Goal: Obtain resource: Obtain resource

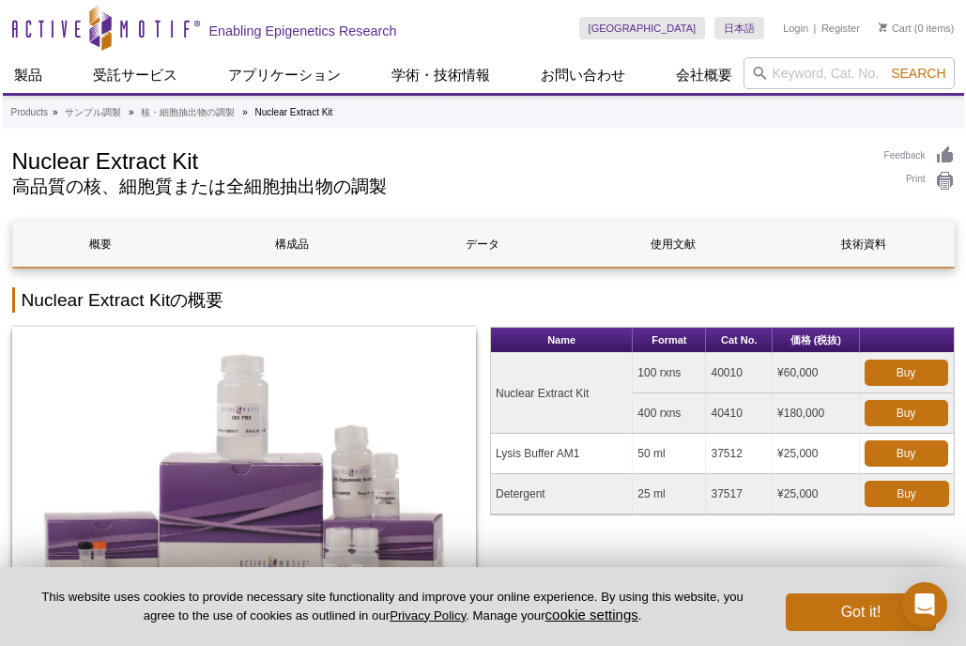
drag, startPoint x: 670, startPoint y: 157, endPoint x: 682, endPoint y: 142, distance: 19.4
click at [670, 162] on h1 "Nuclear Extract Kit" at bounding box center [438, 160] width 853 height 28
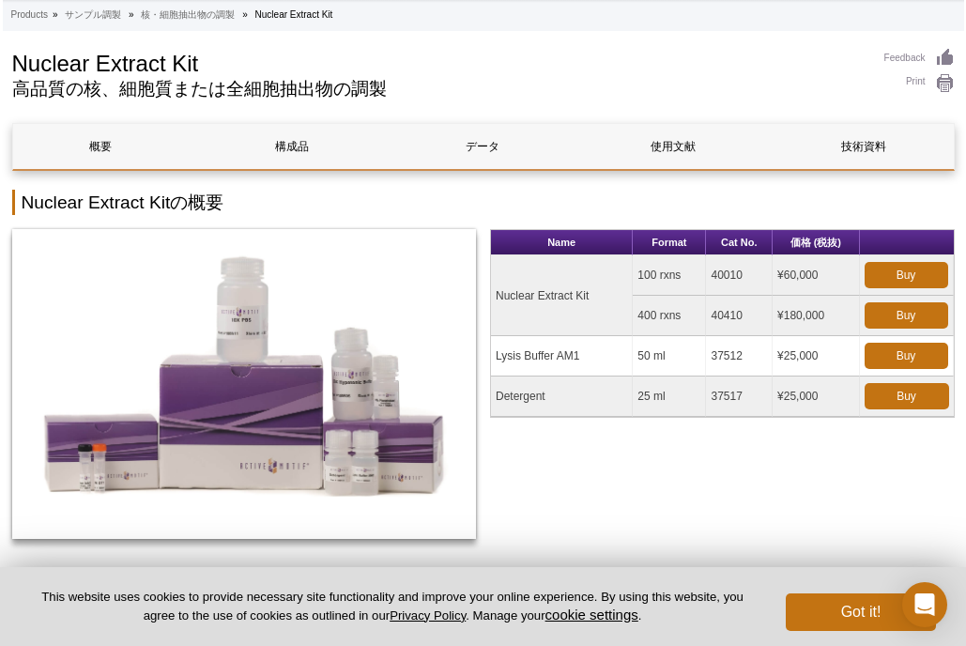
scroll to position [100, 0]
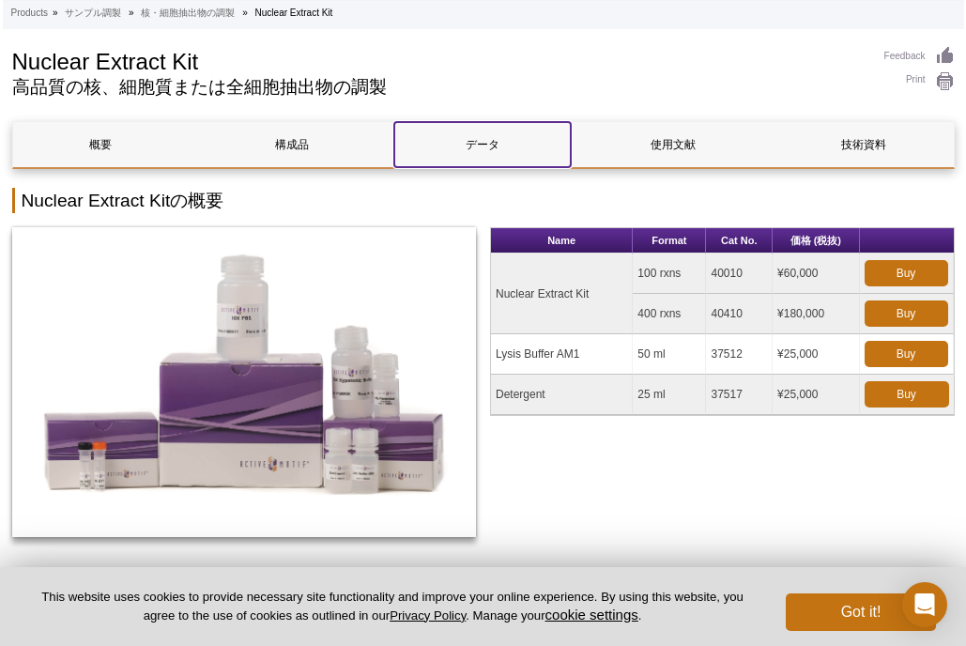
click at [495, 130] on link "データ" at bounding box center [482, 144] width 176 height 45
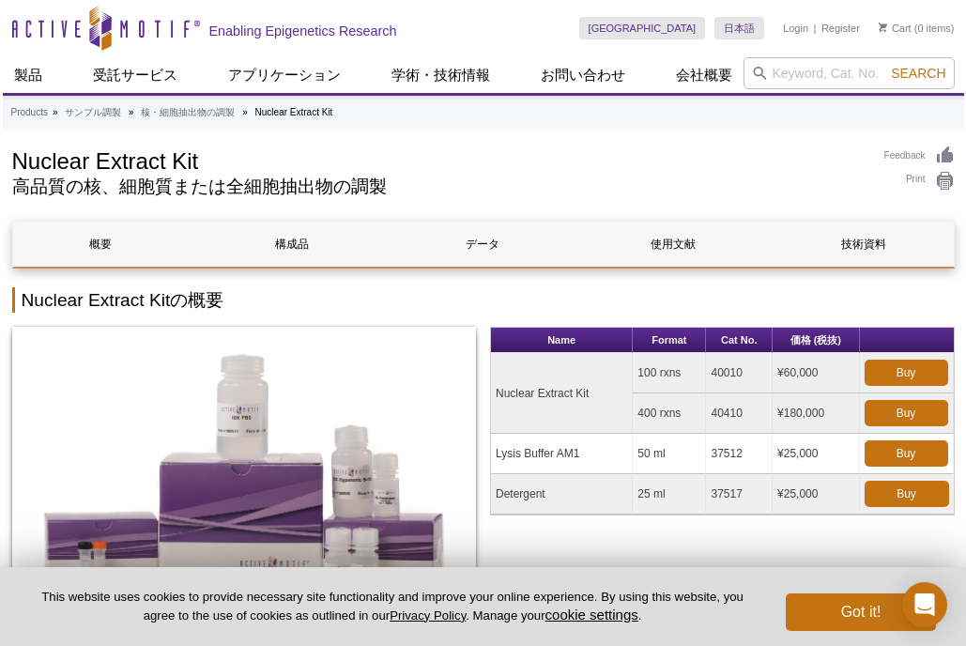
drag, startPoint x: 112, startPoint y: 167, endPoint x: 250, endPoint y: 159, distance: 138.2
click at [113, 168] on h1 "Nuclear Extract Kit" at bounding box center [438, 160] width 853 height 28
click at [320, 115] on li "Nuclear Extract Kit" at bounding box center [294, 112] width 78 height 10
click at [124, 251] on link "概要" at bounding box center [101, 244] width 176 height 45
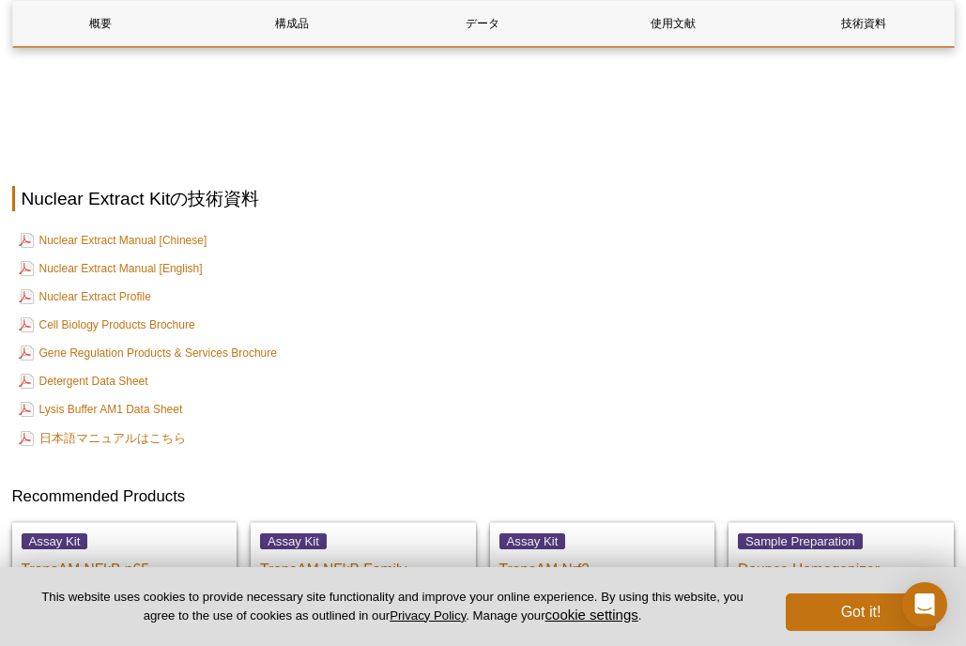
scroll to position [3158, 0]
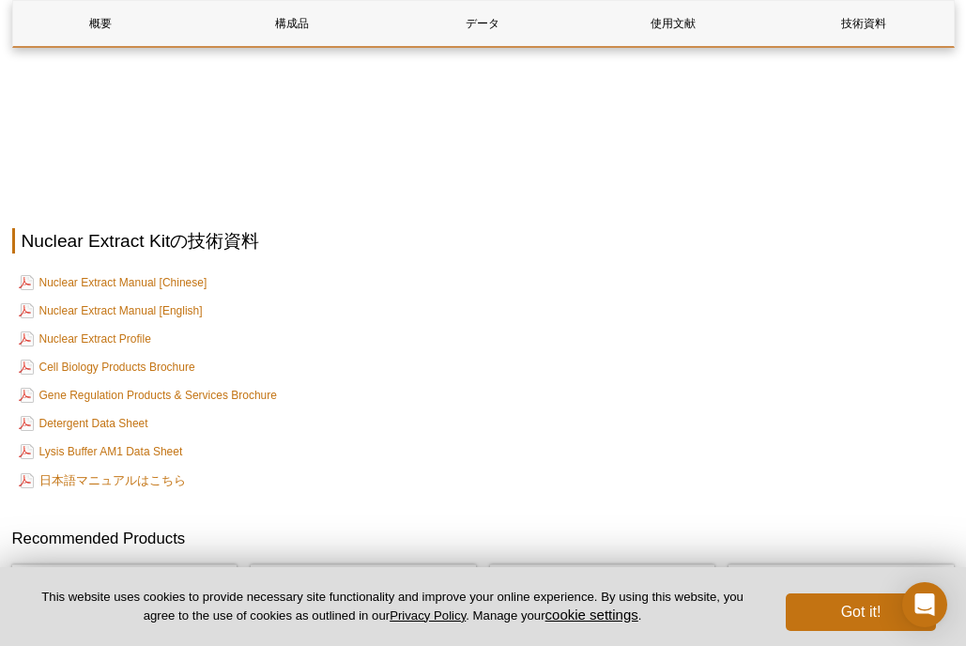
click at [446, 408] on td "Gene Regulation Products & Services Brochure" at bounding box center [483, 395] width 939 height 26
click at [173, 323] on link "Nuclear Extract Manual [English]" at bounding box center [111, 311] width 184 height 23
